Goal: Task Accomplishment & Management: Complete application form

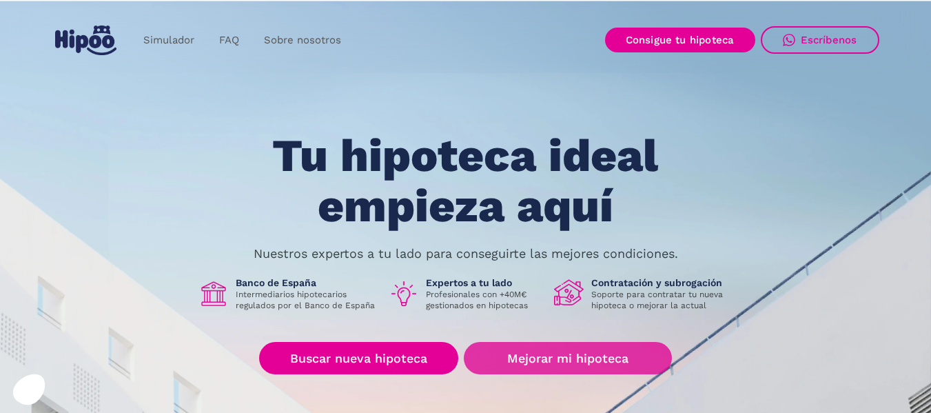
click at [559, 359] on link "Mejorar mi hipoteca" at bounding box center [567, 358] width 207 height 32
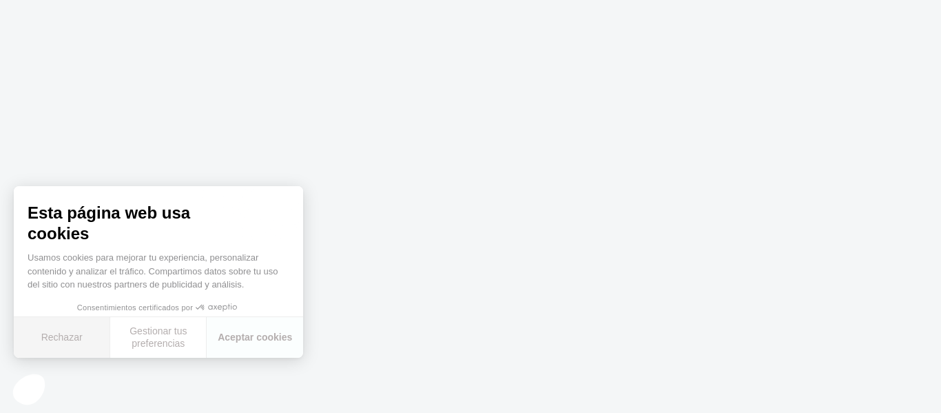
click at [43, 338] on button "Rechazar" at bounding box center [62, 337] width 96 height 41
